Goal: Download file/media

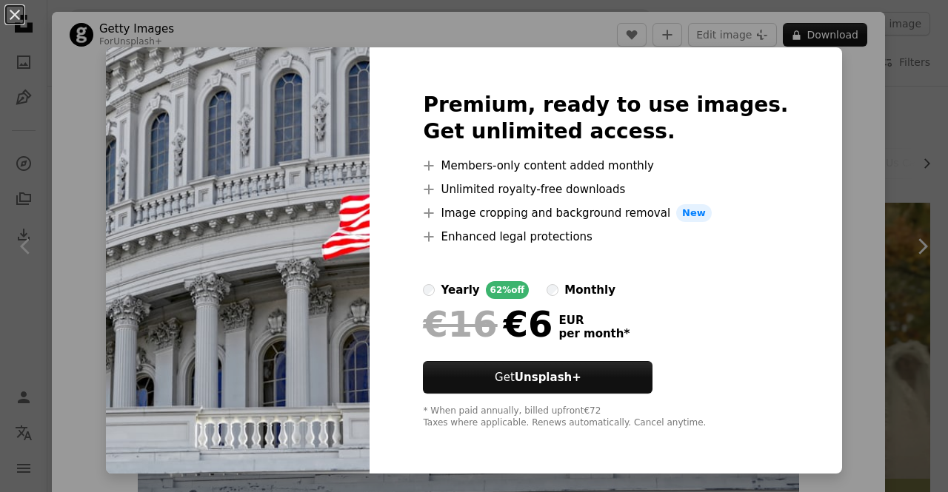
click at [835, 118] on div "An X shape Premium, ready to use images. Get unlimited access. A plus sign Memb…" at bounding box center [474, 246] width 948 height 492
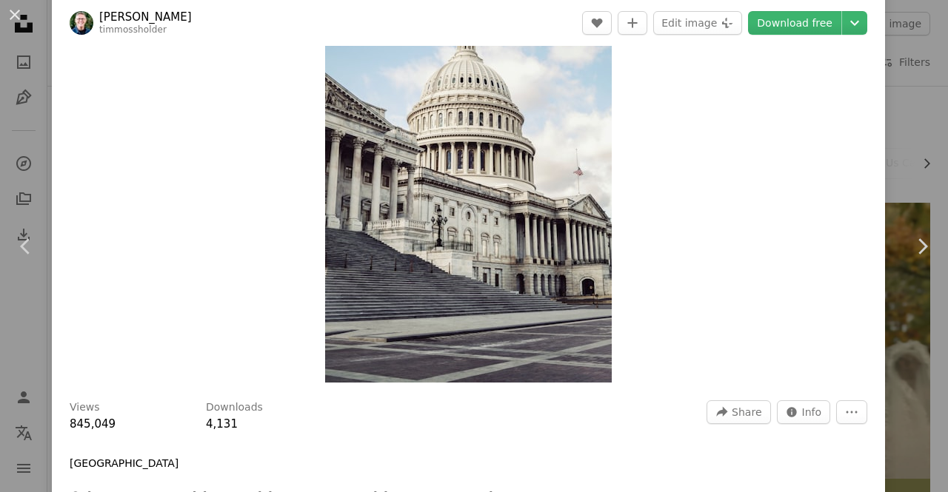
scroll to position [74, 0]
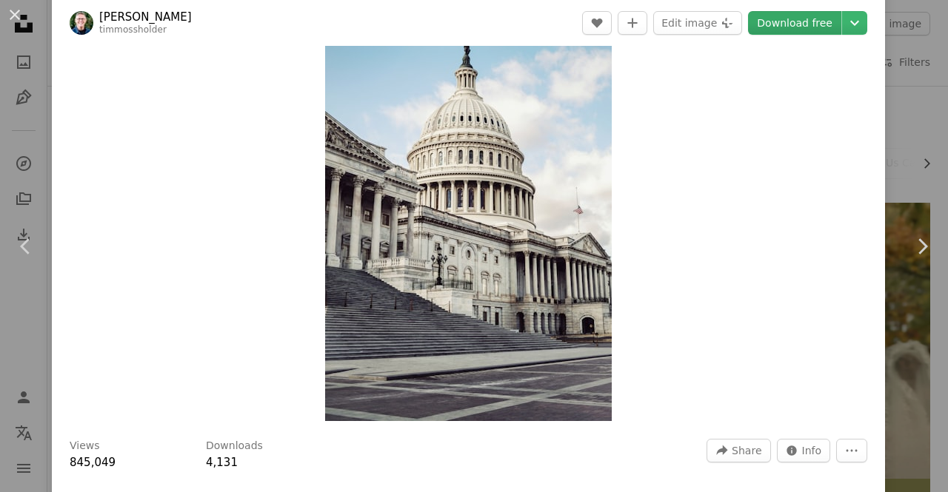
click at [786, 25] on link "Download free" at bounding box center [794, 23] width 93 height 24
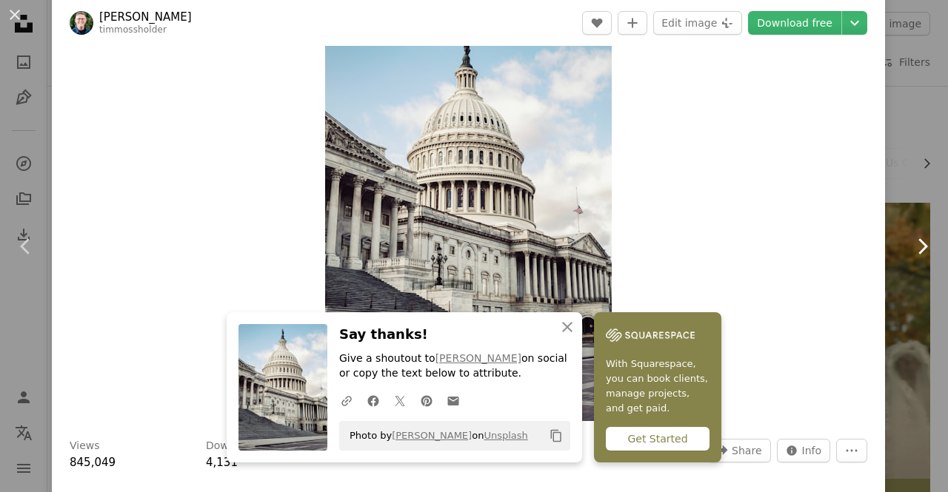
click at [910, 242] on icon "Chevron right" at bounding box center [922, 247] width 24 height 24
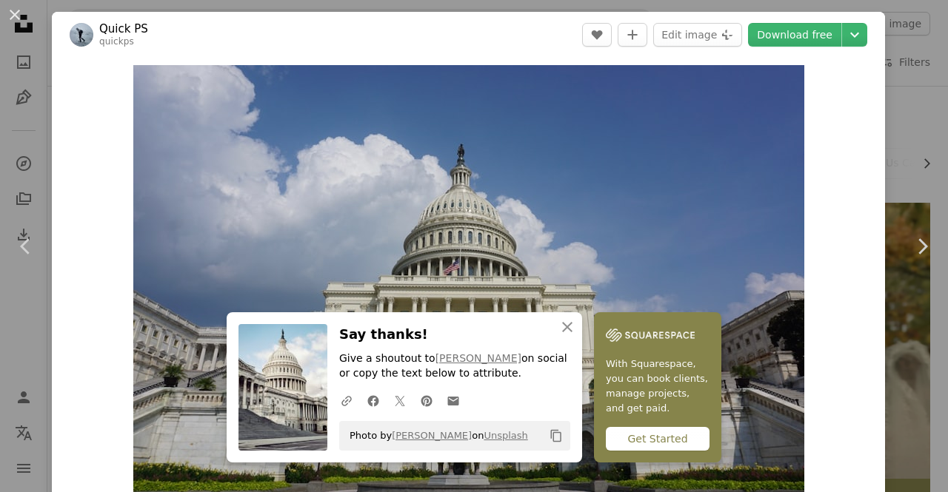
drag, startPoint x: 886, startPoint y: 111, endPoint x: 770, endPoint y: 110, distance: 115.5
click at [886, 111] on div "An X shape Chevron left Chevron right Quick PS quickps A heart A plus sign Edit…" at bounding box center [474, 246] width 948 height 492
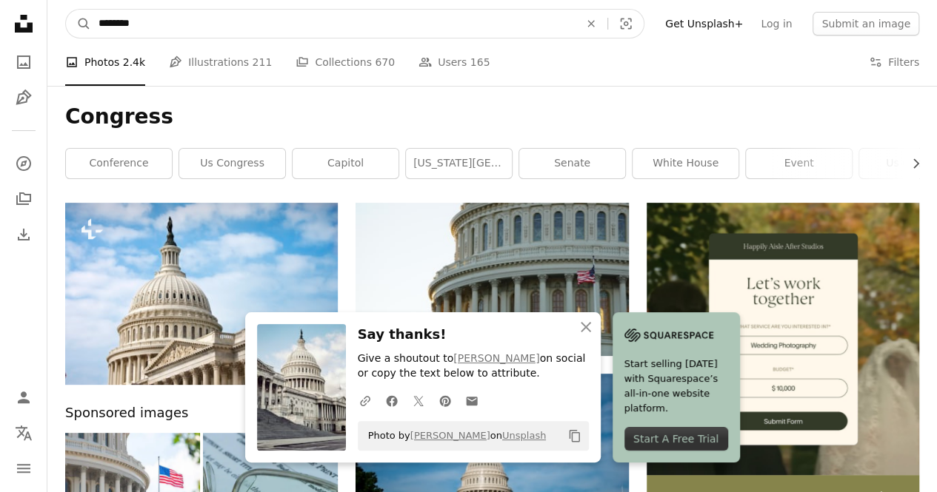
click at [158, 27] on input "********" at bounding box center [333, 24] width 484 height 28
type input "**********"
click button "A magnifying glass" at bounding box center [78, 24] width 25 height 28
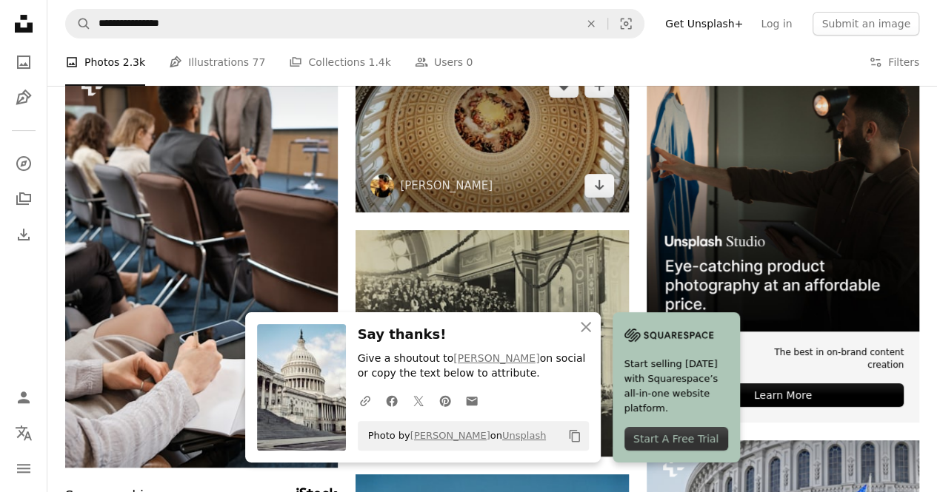
scroll to position [148, 0]
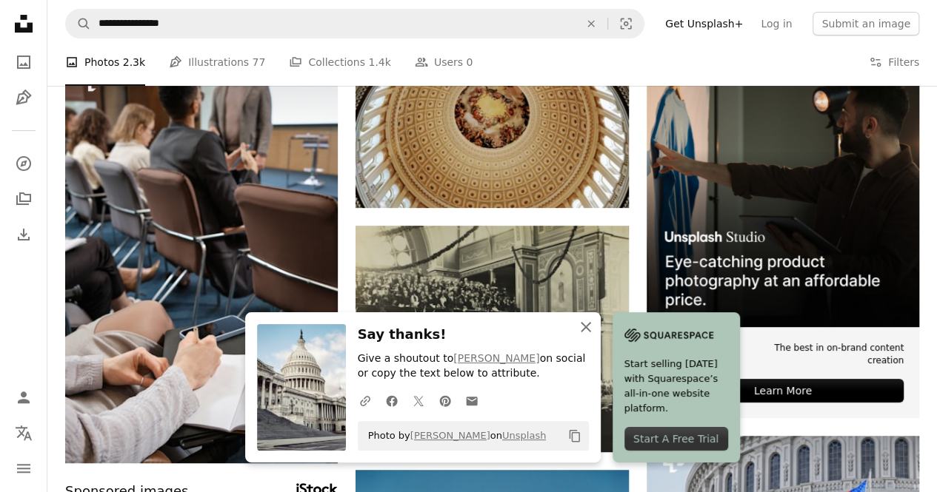
click at [590, 327] on icon "An X shape" at bounding box center [586, 327] width 18 height 18
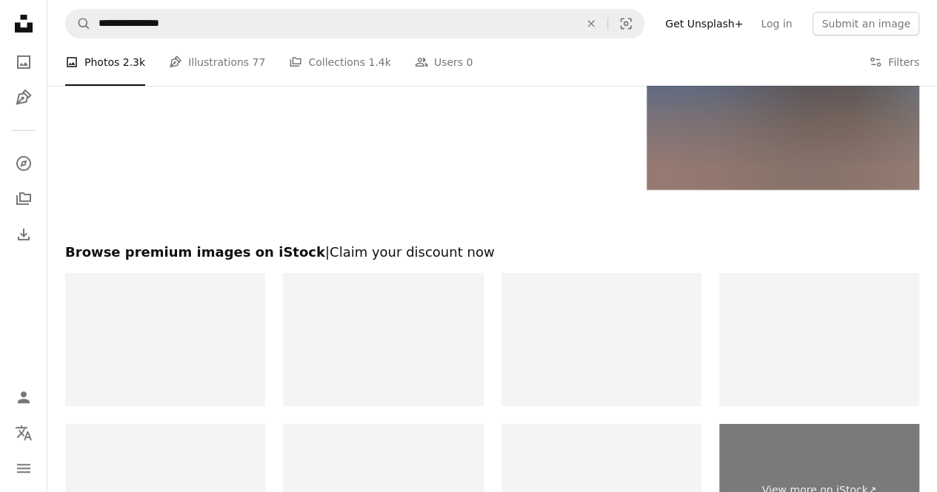
scroll to position [2552, 0]
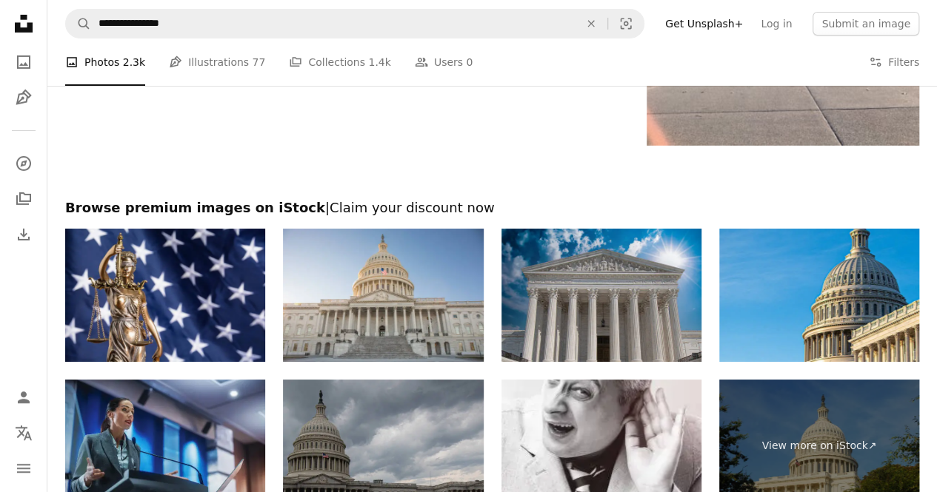
drag, startPoint x: 613, startPoint y: 335, endPoint x: 604, endPoint y: 124, distance: 211.2
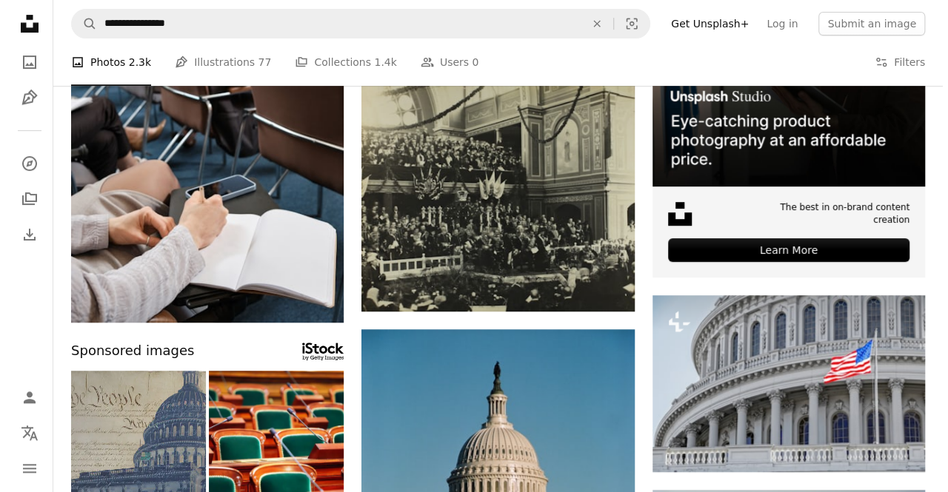
scroll to position [370, 0]
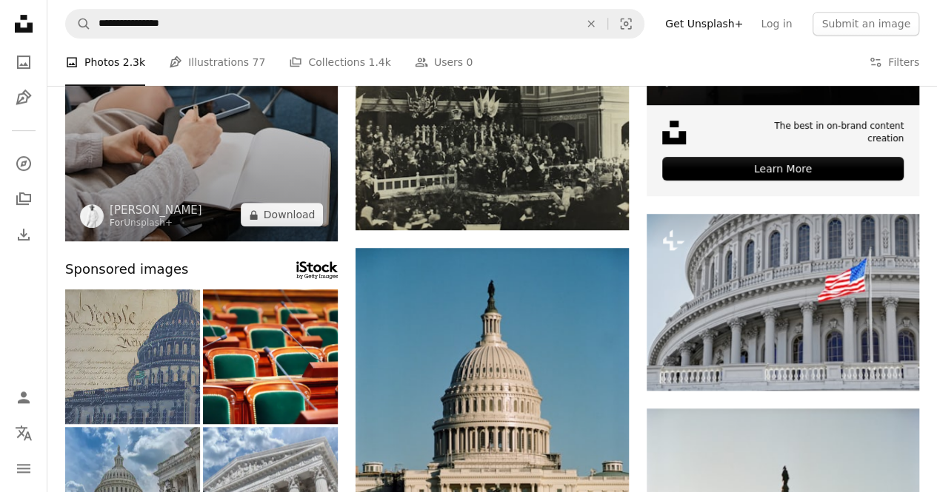
click at [205, 138] on img at bounding box center [201, 37] width 273 height 409
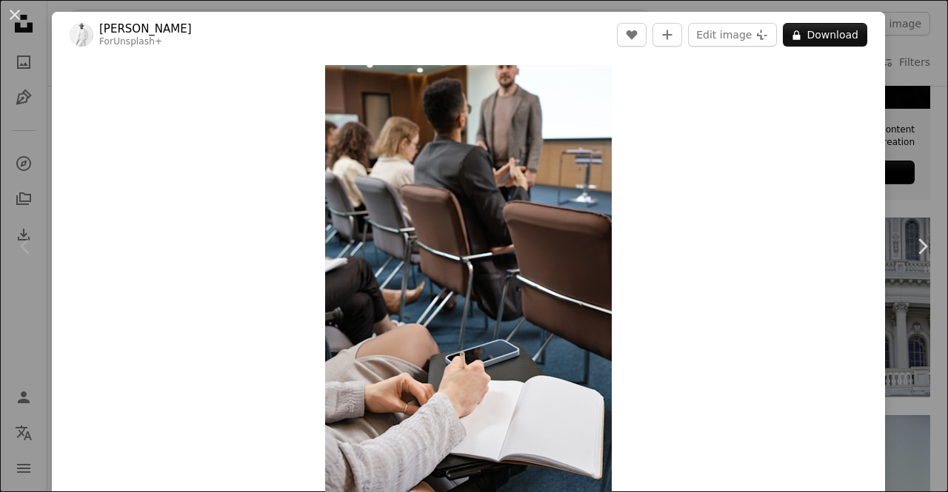
click at [886, 150] on div "An X shape Chevron left Chevron right [PERSON_NAME] For Unsplash+ A heart A plu…" at bounding box center [474, 246] width 948 height 492
